Goal: Check status: Check status

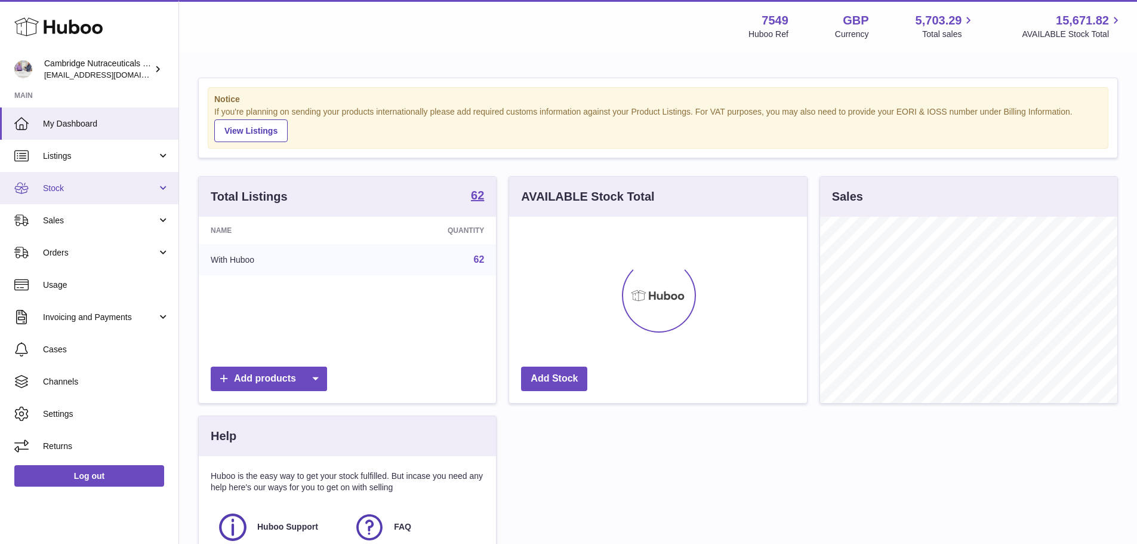
click at [66, 183] on span "Stock" at bounding box center [100, 188] width 114 height 11
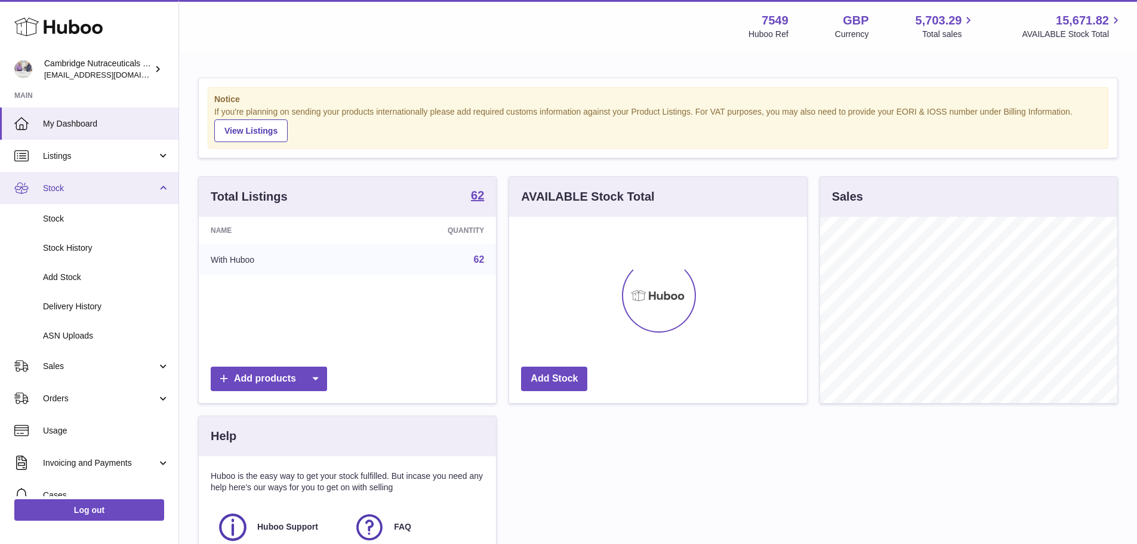
scroll to position [186, 298]
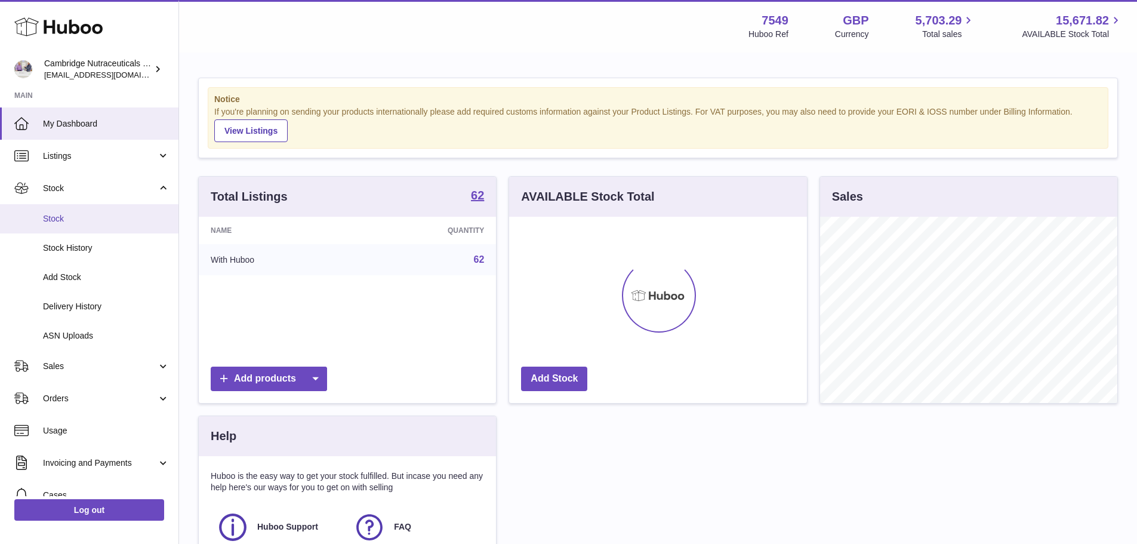
click at [62, 217] on span "Stock" at bounding box center [106, 218] width 127 height 11
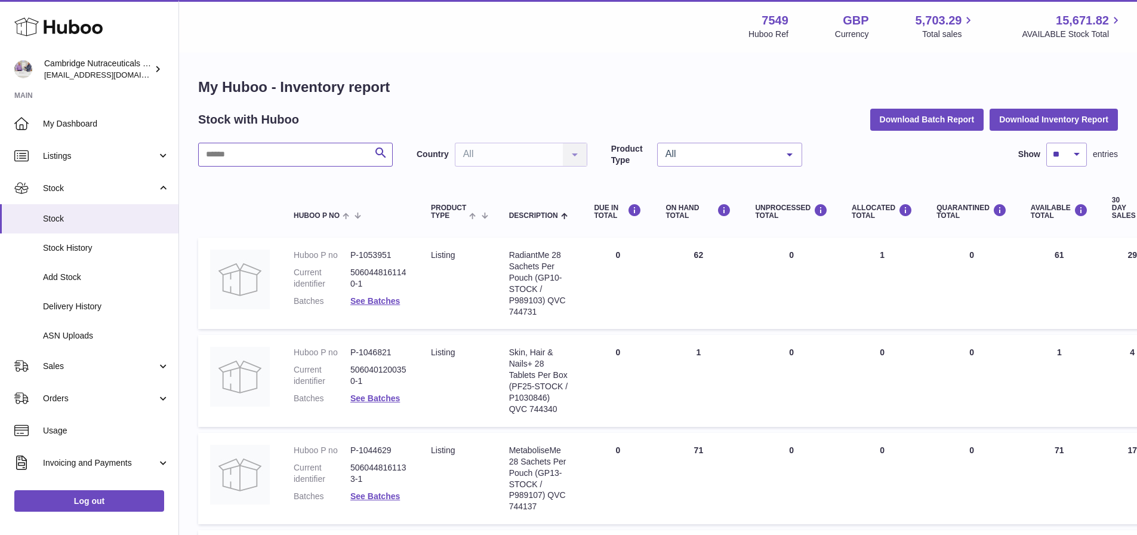
click at [297, 155] on input "text" at bounding box center [295, 155] width 195 height 24
type input "*****"
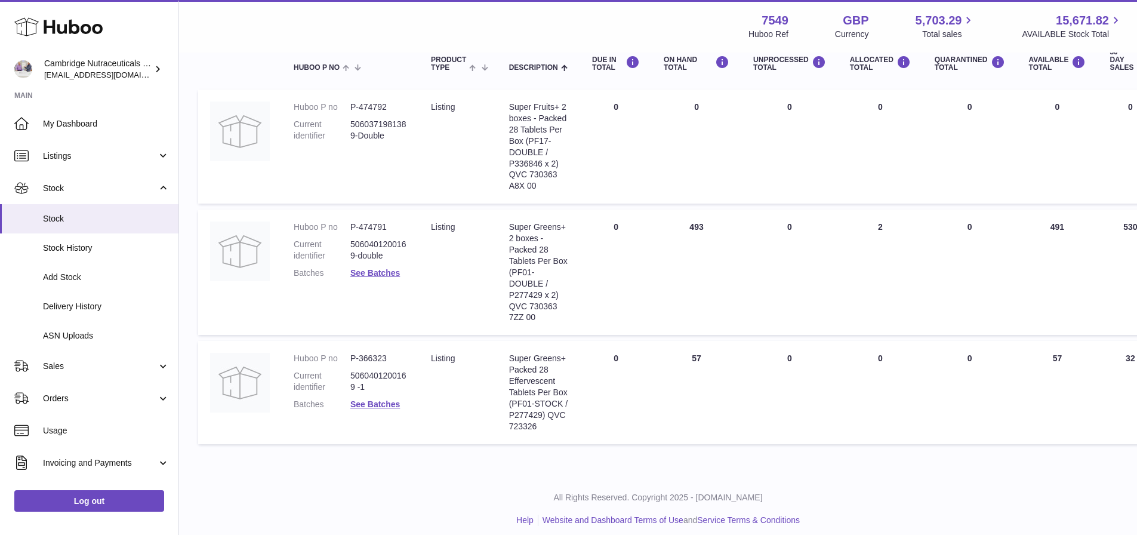
scroll to position [157, 0]
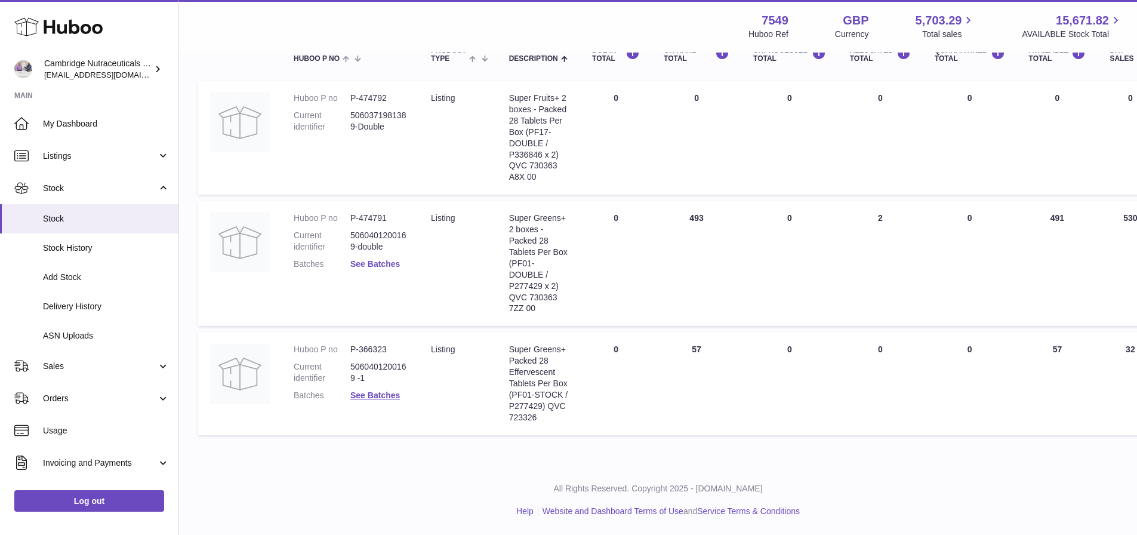
click at [387, 261] on link "See Batches" at bounding box center [375, 264] width 50 height 10
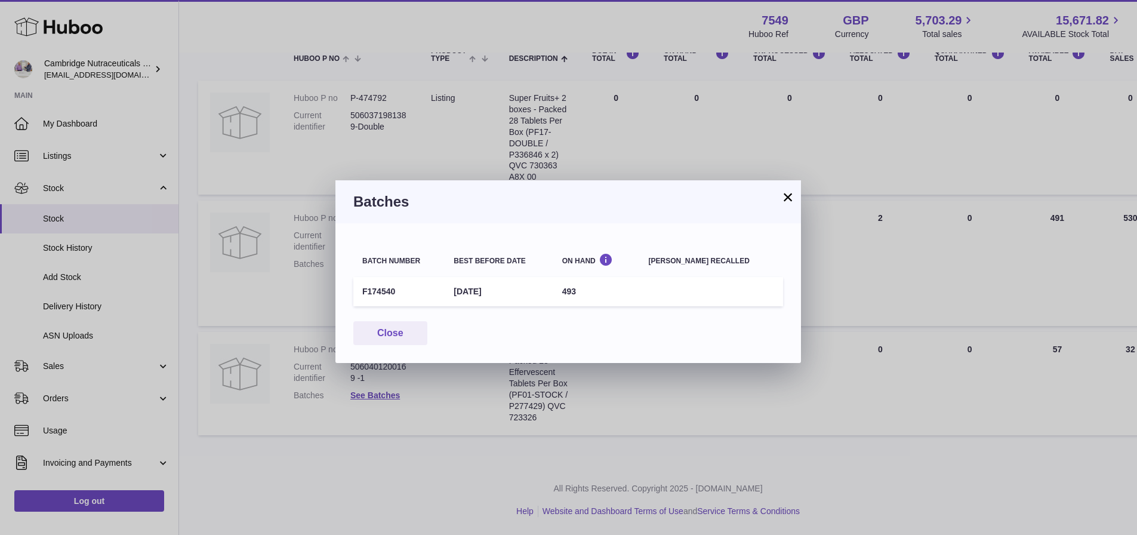
scroll to position [148, 0]
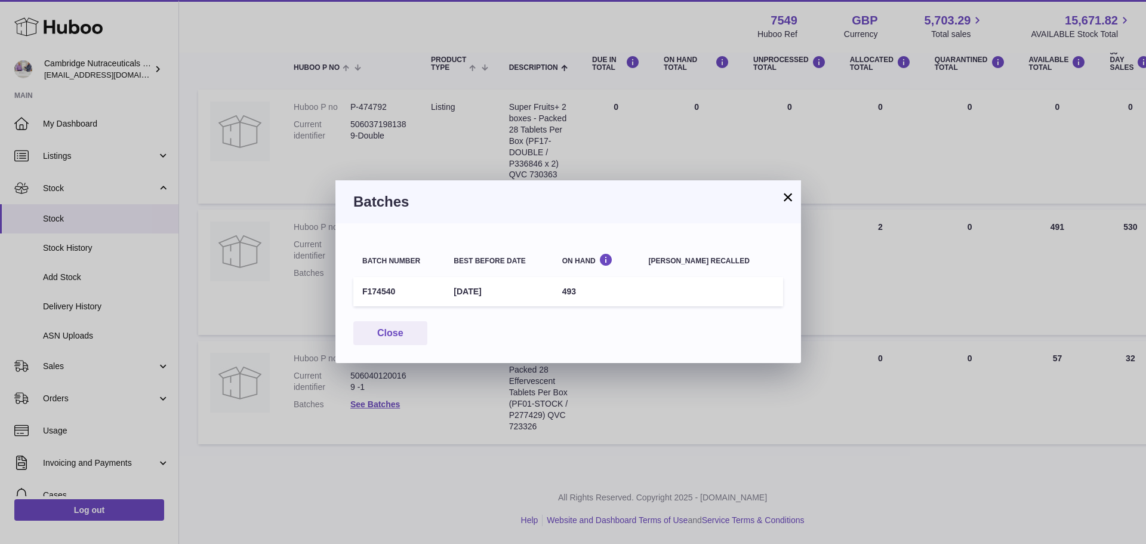
drag, startPoint x: 775, startPoint y: 192, endPoint x: 790, endPoint y: 192, distance: 14.9
click at [777, 192] on div "Batches" at bounding box center [567, 201] width 465 height 43
click at [791, 192] on button "×" at bounding box center [788, 197] width 14 height 14
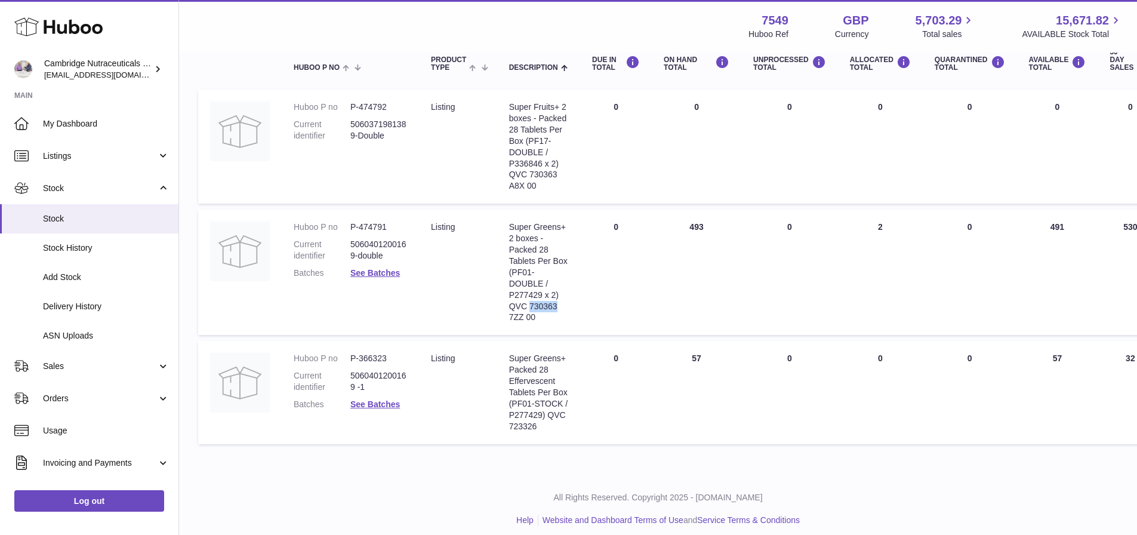
drag, startPoint x: 529, startPoint y: 306, endPoint x: 571, endPoint y: 307, distance: 41.2
click at [571, 307] on td "Description Super Greens+ 2 boxes - Packed 28 Tablets Per Box (PF01-DOUBLE / P2…" at bounding box center [538, 271] width 83 height 125
copy div "730363"
